Goal: Find specific page/section: Find specific page/section

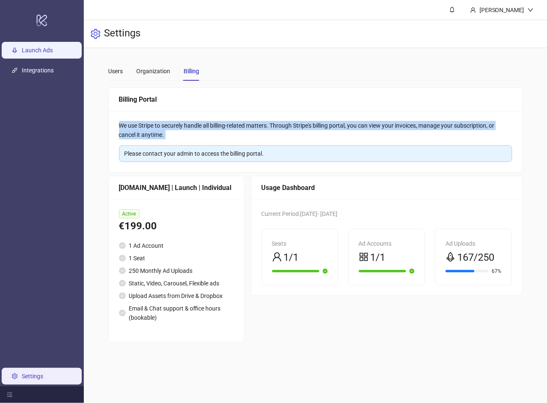
click at [44, 52] on link "Launch Ads" at bounding box center [37, 50] width 31 height 7
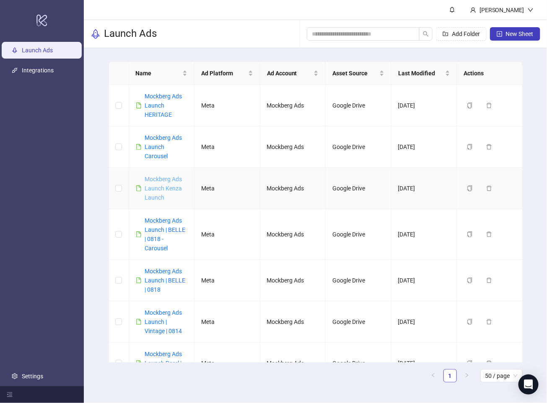
click at [170, 178] on link "Mockberg Ads Launch Kenza Launch" at bounding box center [163, 188] width 37 height 25
